Goal: Task Accomplishment & Management: Use online tool/utility

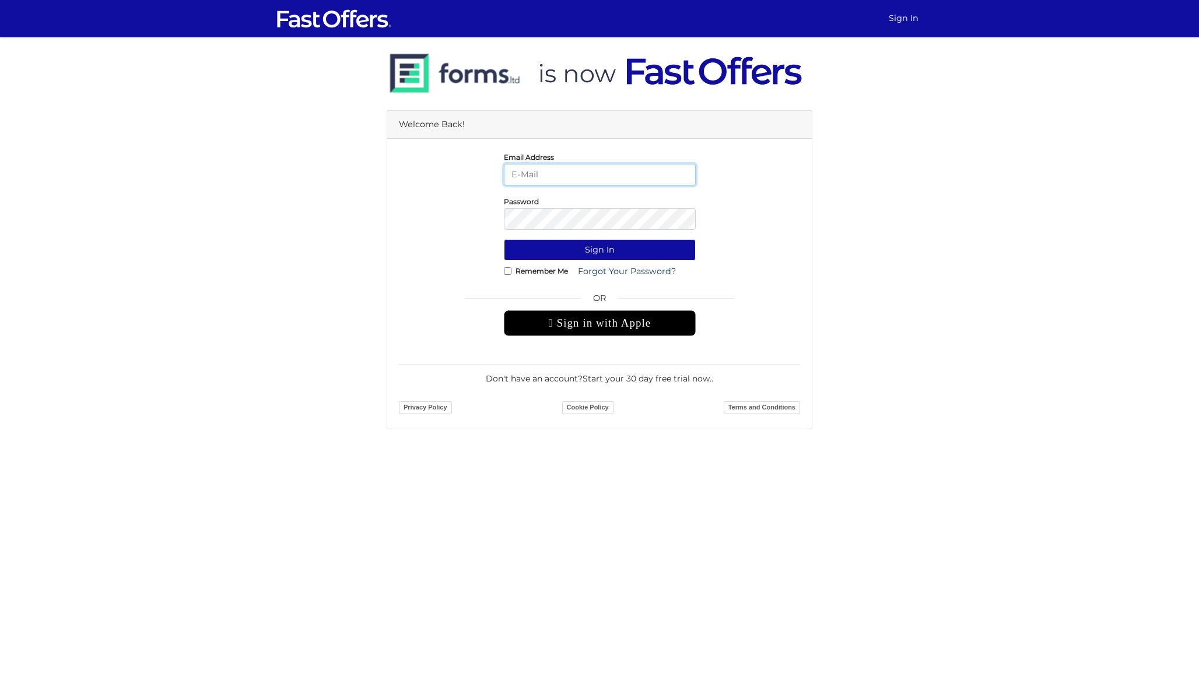
type input "[PERSON_NAME][EMAIL_ADDRESS][DOMAIN_NAME]"
click at [599, 250] on button "Sign In" at bounding box center [600, 250] width 192 height 22
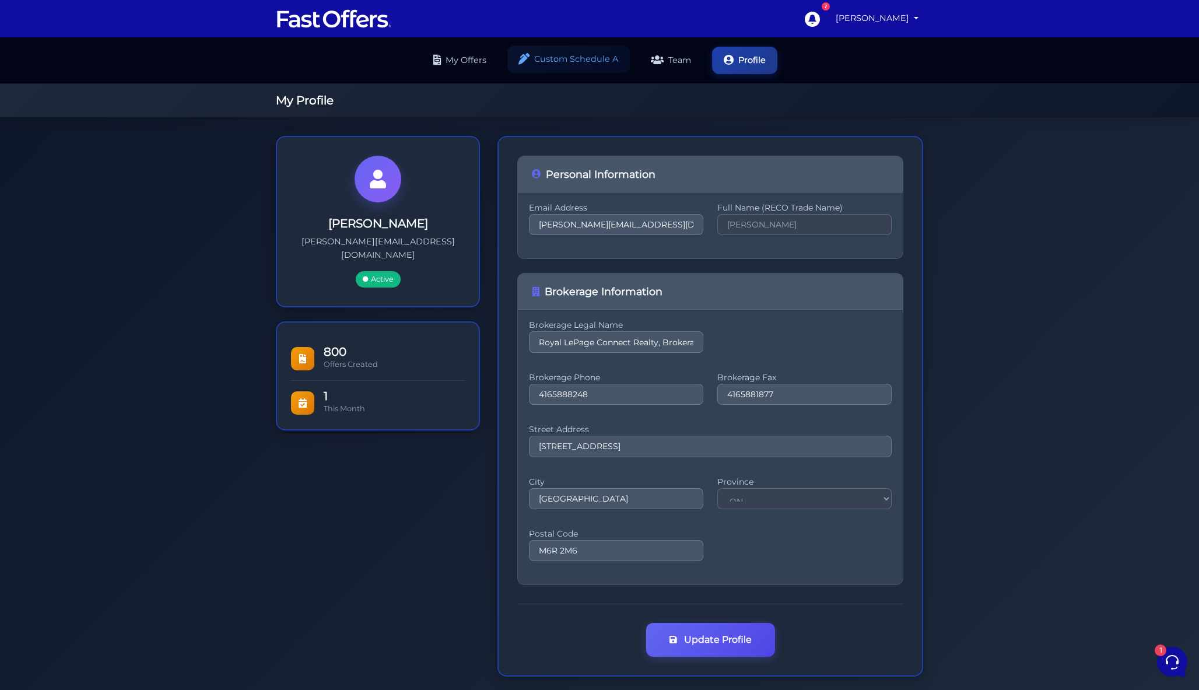
click at [595, 59] on link "Custom Schedule A" at bounding box center [568, 58] width 122 height 27
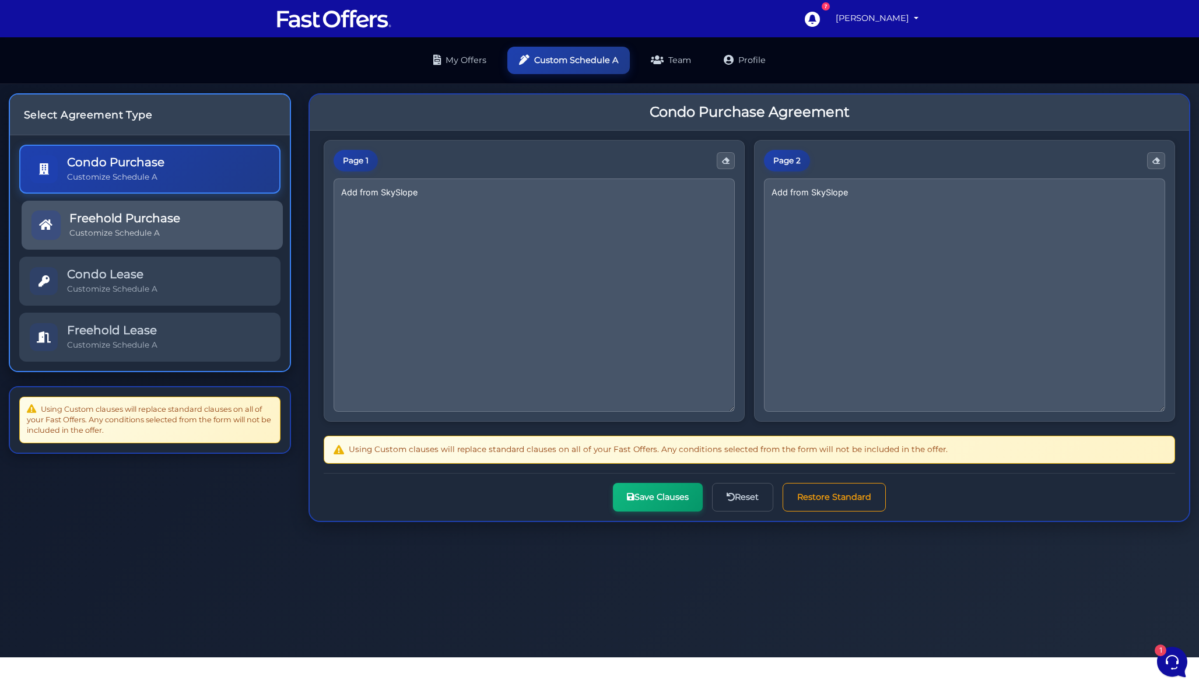
click at [195, 243] on link "Freehold Purchase Customize Schedule A" at bounding box center [152, 225] width 261 height 49
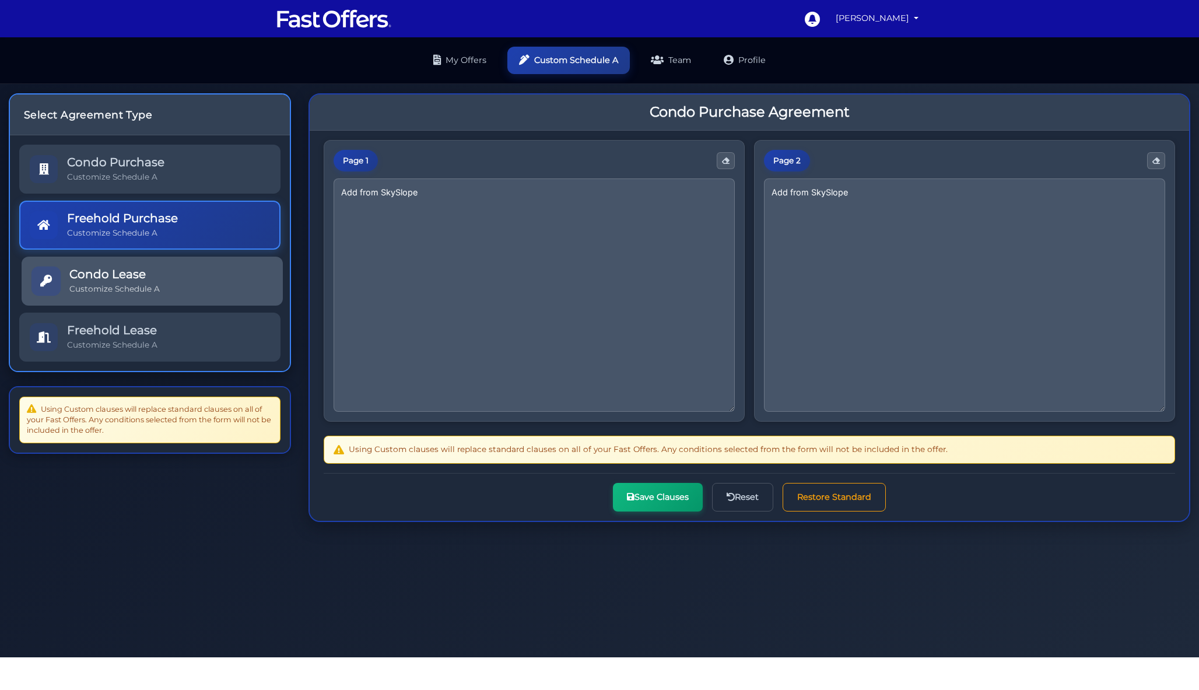
click at [178, 286] on link "Condo Lease Customize Schedule A" at bounding box center [152, 281] width 261 height 49
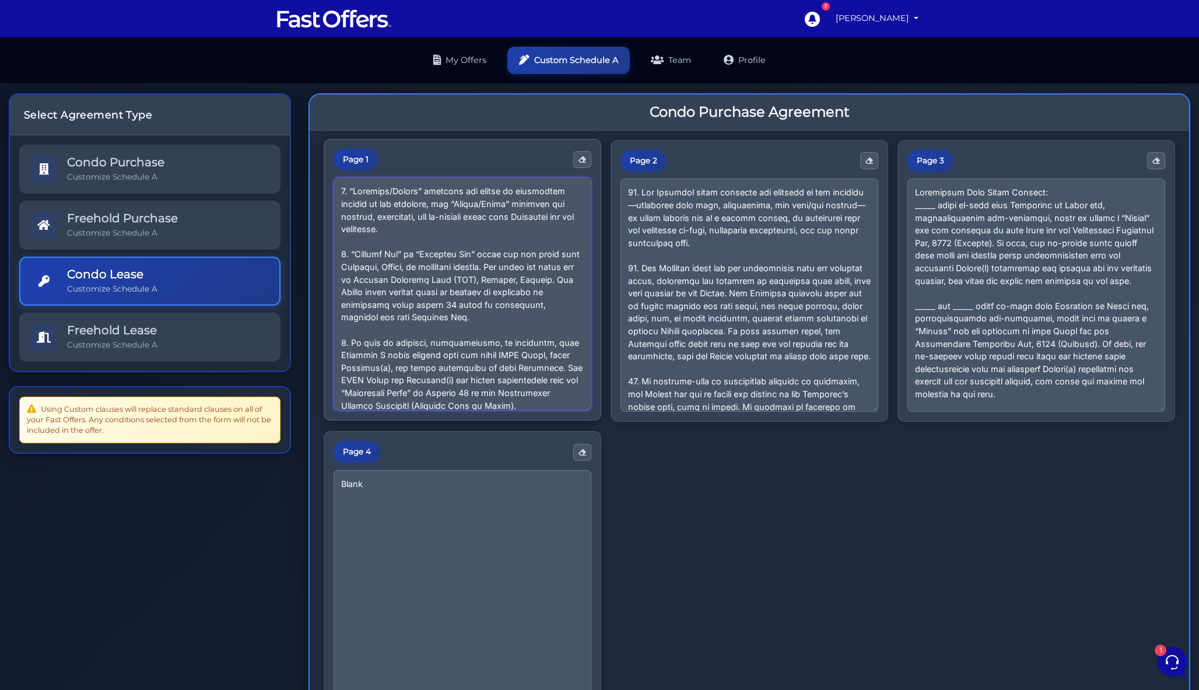
click at [479, 292] on textarea at bounding box center [463, 293] width 258 height 233
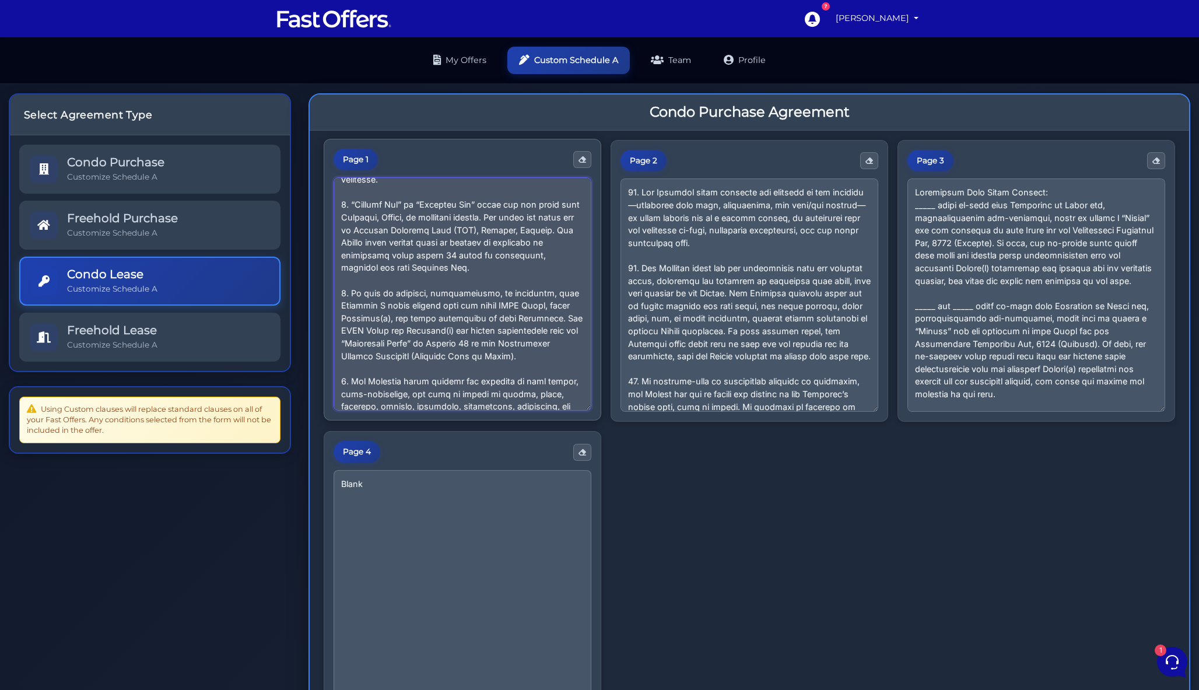
click at [530, 339] on textarea at bounding box center [463, 293] width 258 height 233
click at [531, 347] on textarea at bounding box center [463, 293] width 258 height 233
paste textarea "3. In case of conflict, inconsistency, or ambiguity, this Schedule A shall prev…"
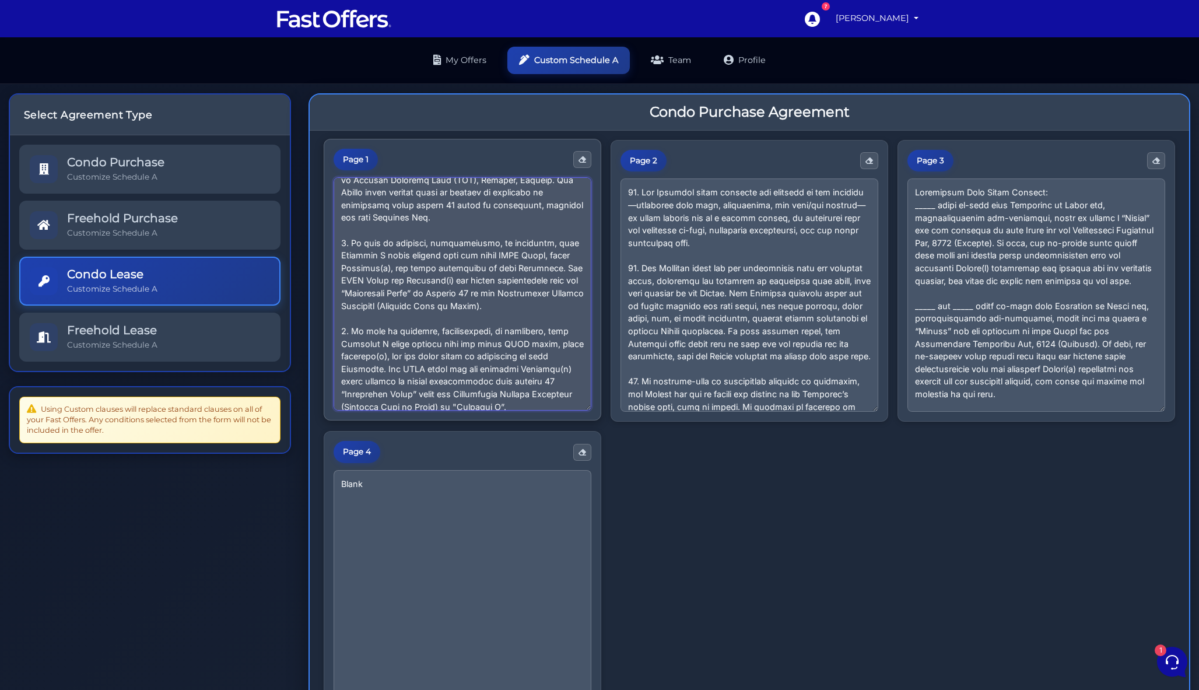
drag, startPoint x: 543, startPoint y: 300, endPoint x: 324, endPoint y: 240, distance: 227.5
click at [324, 240] on div "Page 1" at bounding box center [463, 280] width 278 height 282
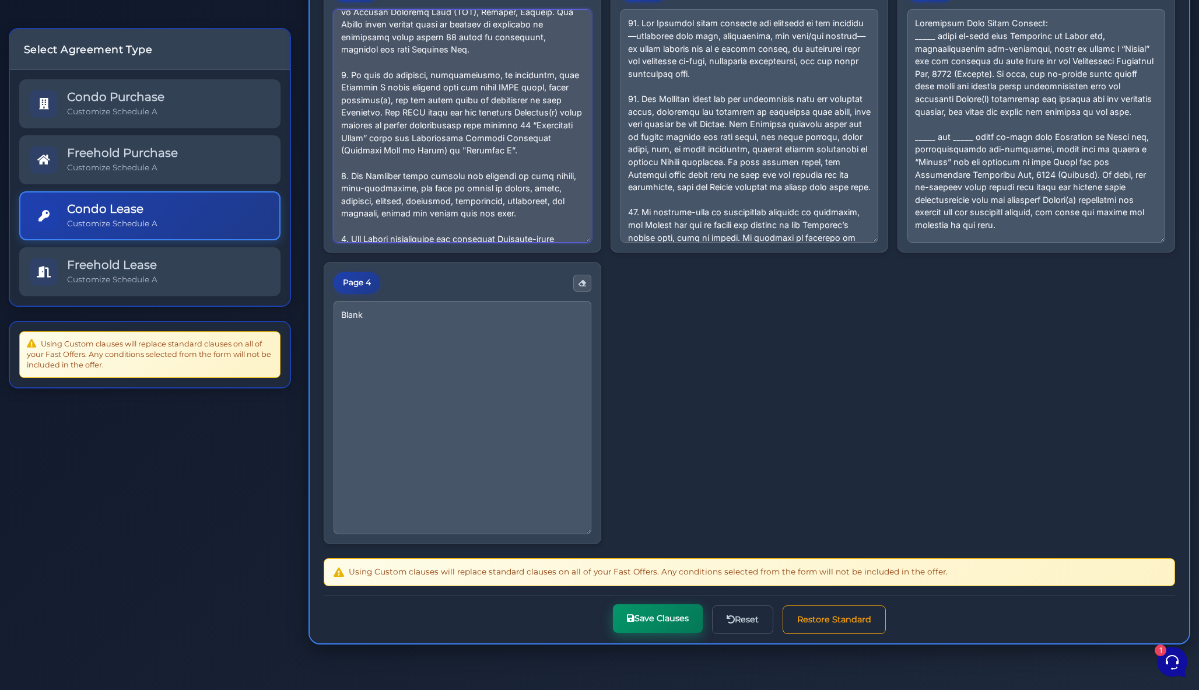
scroll to position [169, 0]
type textarea "1. “Landlord/Seller” includes all owners or authorized parties of the premises,…"
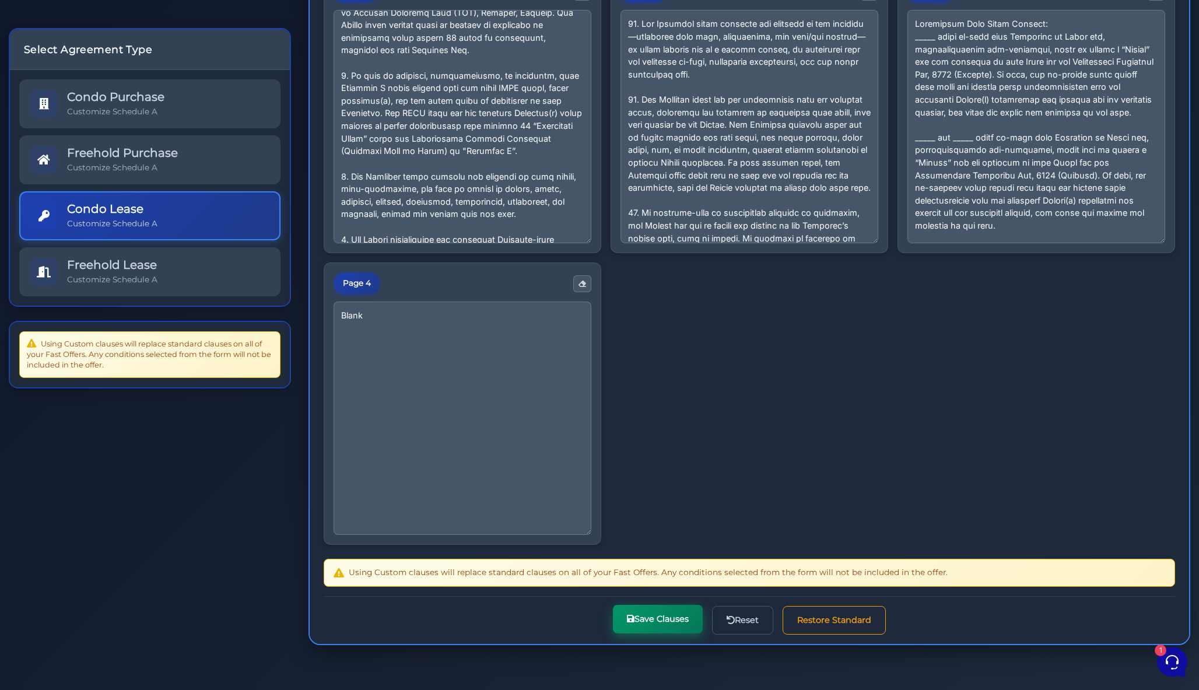
click at [647, 618] on button "Save Clauses" at bounding box center [658, 619] width 90 height 29
